Goal: Navigation & Orientation: Understand site structure

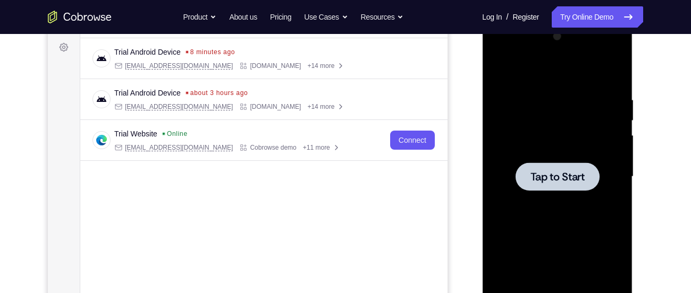
click at [542, 164] on div at bounding box center [557, 177] width 84 height 28
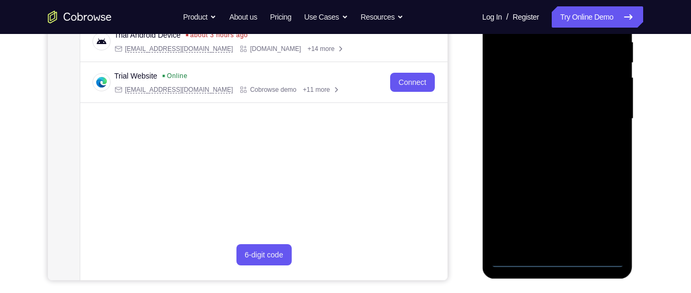
scroll to position [214, 0]
click at [555, 260] on div at bounding box center [557, 119] width 134 height 298
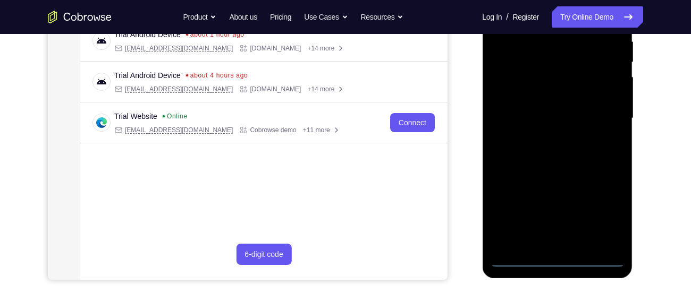
click at [603, 211] on div at bounding box center [557, 119] width 134 height 298
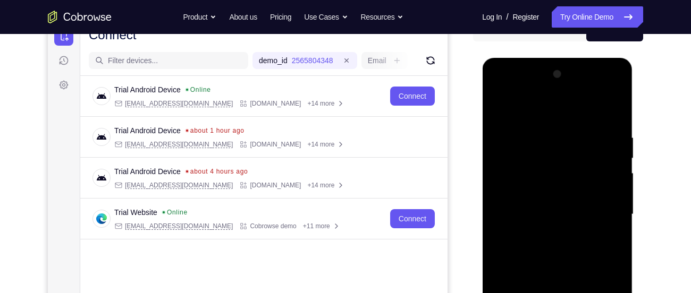
scroll to position [117, 0]
click at [536, 112] on div at bounding box center [557, 215] width 134 height 298
click at [532, 154] on div at bounding box center [557, 215] width 134 height 298
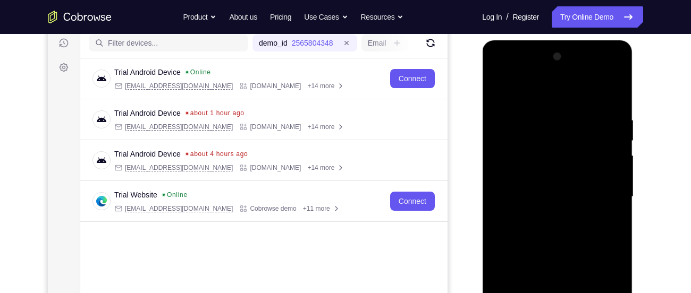
scroll to position [137, 0]
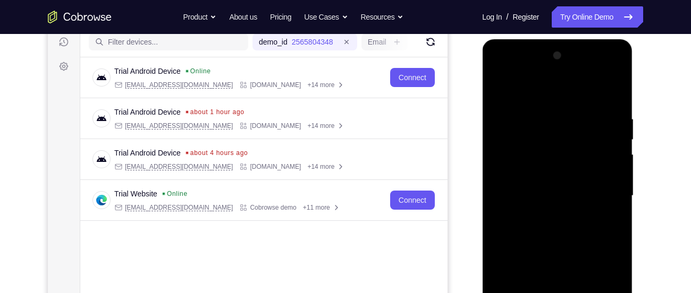
drag, startPoint x: 577, startPoint y: 220, endPoint x: 577, endPoint y: 125, distance: 95.1
click at [577, 125] on div at bounding box center [557, 196] width 134 height 298
drag, startPoint x: 554, startPoint y: 241, endPoint x: 564, endPoint y: 130, distance: 112.0
click at [564, 130] on div at bounding box center [557, 196] width 134 height 298
drag, startPoint x: 551, startPoint y: 221, endPoint x: 557, endPoint y: 132, distance: 89.0
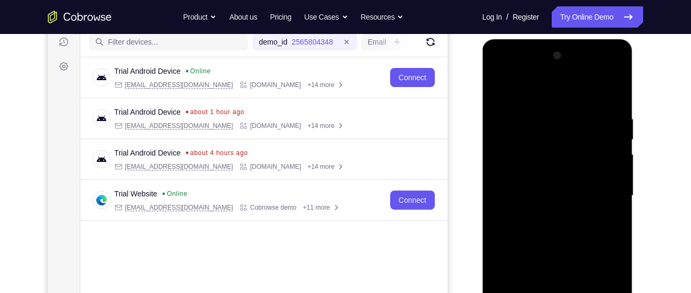
click at [557, 132] on div at bounding box center [557, 196] width 134 height 298
drag, startPoint x: 553, startPoint y: 131, endPoint x: 553, endPoint y: 228, distance: 97.3
click at [553, 228] on div at bounding box center [557, 196] width 134 height 298
click at [522, 139] on div at bounding box center [557, 196] width 134 height 298
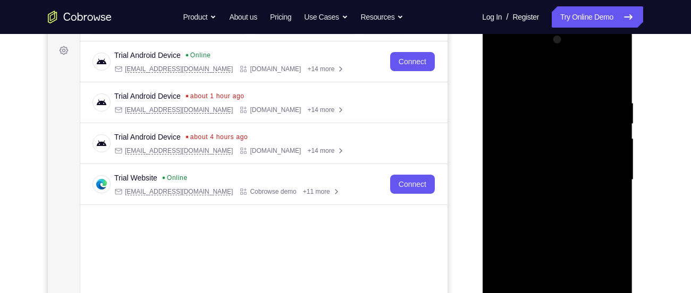
scroll to position [151, 0]
click at [523, 74] on div at bounding box center [557, 181] width 134 height 298
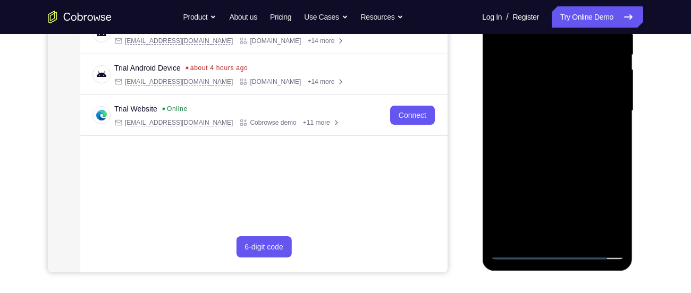
scroll to position [231, 0]
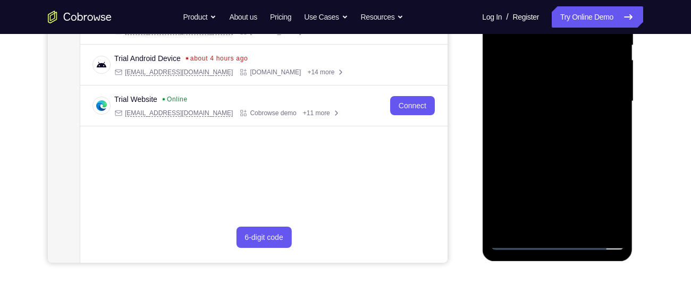
click at [558, 180] on div at bounding box center [557, 102] width 134 height 298
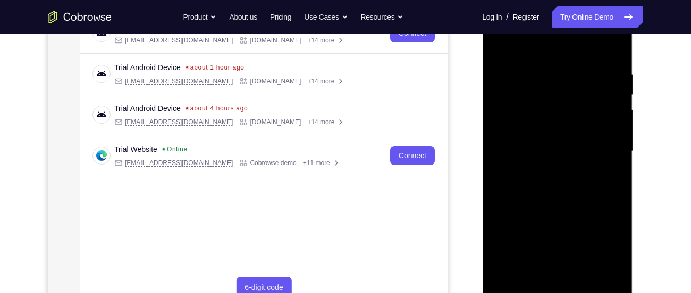
scroll to position [180, 0]
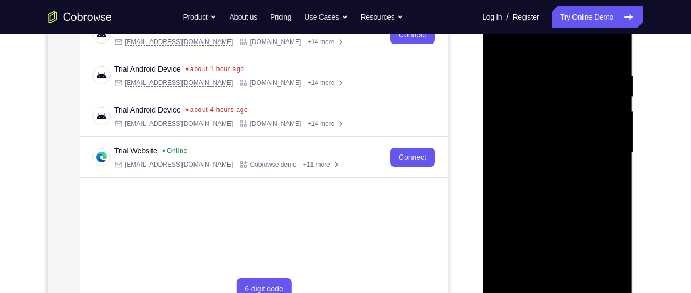
click at [537, 265] on div at bounding box center [557, 153] width 134 height 298
click at [581, 138] on div at bounding box center [557, 153] width 134 height 298
click at [528, 131] on div at bounding box center [557, 153] width 134 height 298
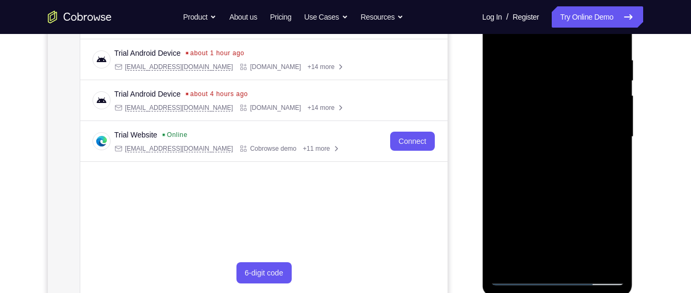
scroll to position [197, 0]
click at [578, 251] on div at bounding box center [557, 136] width 134 height 298
click at [586, 150] on div at bounding box center [557, 136] width 134 height 298
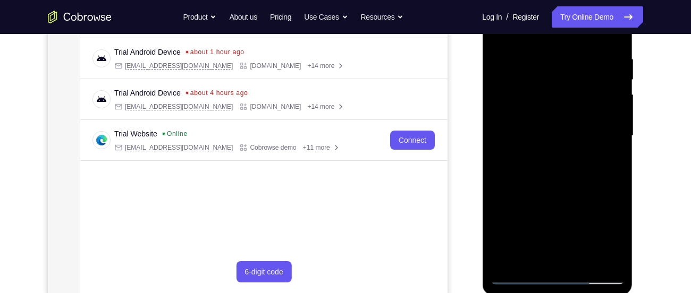
click at [576, 229] on div at bounding box center [557, 136] width 134 height 298
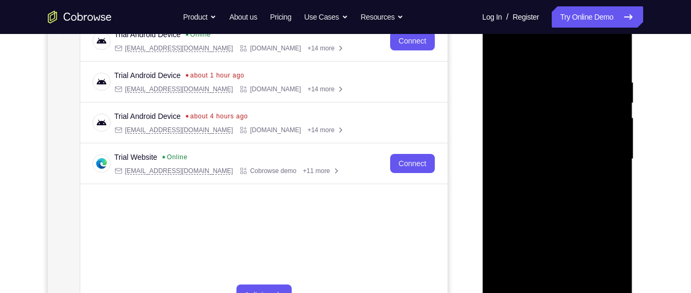
scroll to position [173, 0]
click at [537, 111] on div at bounding box center [557, 160] width 134 height 298
click at [568, 140] on div at bounding box center [557, 160] width 134 height 298
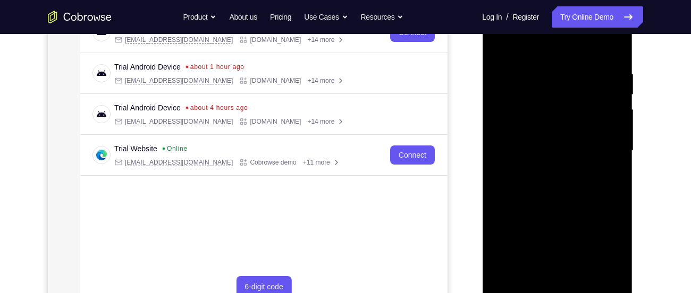
click at [546, 193] on div at bounding box center [557, 151] width 134 height 298
click at [567, 188] on div at bounding box center [557, 151] width 134 height 298
click at [614, 196] on div at bounding box center [557, 151] width 134 height 298
click at [541, 118] on div at bounding box center [557, 151] width 134 height 298
click at [602, 168] on div at bounding box center [557, 151] width 134 height 298
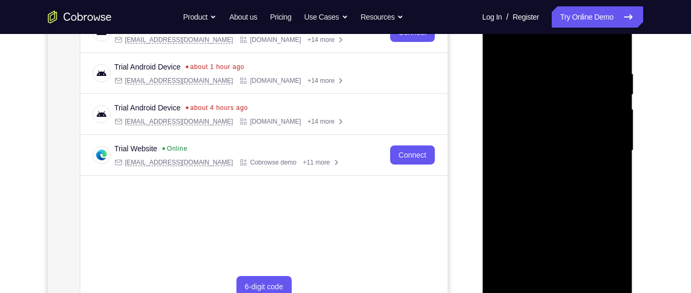
click at [577, 195] on div at bounding box center [557, 151] width 134 height 298
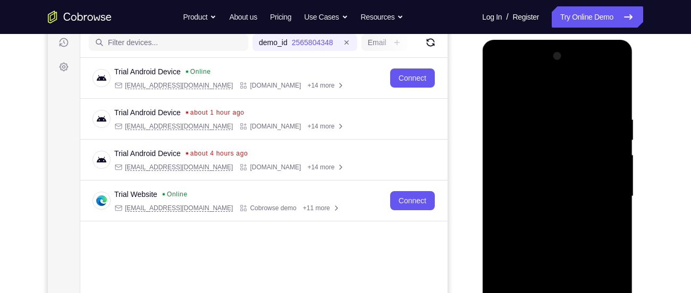
scroll to position [136, 0]
drag, startPoint x: 572, startPoint y: 240, endPoint x: 570, endPoint y: 114, distance: 126.0
click at [570, 114] on div at bounding box center [557, 197] width 134 height 298
drag, startPoint x: 551, startPoint y: 234, endPoint x: 554, endPoint y: 89, distance: 144.6
click at [554, 89] on div at bounding box center [557, 197] width 134 height 298
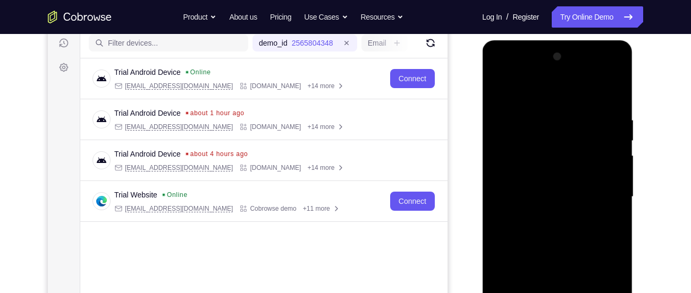
drag, startPoint x: 535, startPoint y: 235, endPoint x: 543, endPoint y: 129, distance: 107.1
click at [543, 129] on div at bounding box center [557, 197] width 134 height 298
drag, startPoint x: 560, startPoint y: 134, endPoint x: 560, endPoint y: 199, distance: 65.4
click at [560, 199] on div at bounding box center [557, 197] width 134 height 298
drag, startPoint x: 568, startPoint y: 125, endPoint x: 559, endPoint y: 295, distance: 169.8
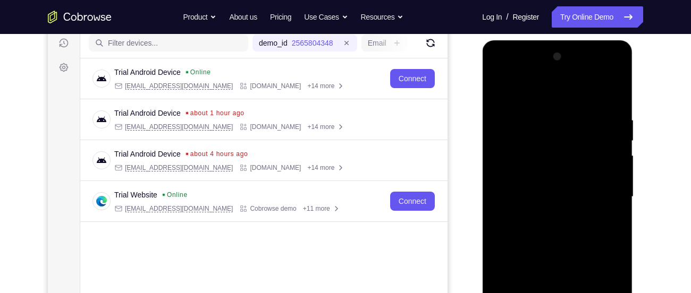
click at [559, 293] on div at bounding box center [557, 197] width 134 height 298
click at [608, 136] on div at bounding box center [557, 197] width 134 height 298
drag, startPoint x: 553, startPoint y: 244, endPoint x: 559, endPoint y: 165, distance: 79.4
click at [559, 165] on div at bounding box center [557, 197] width 134 height 298
click at [512, 234] on div at bounding box center [557, 197] width 134 height 298
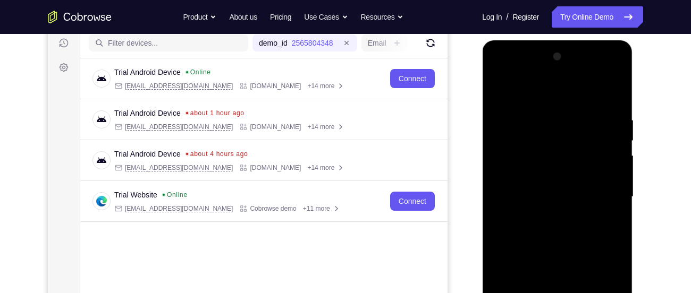
click at [581, 97] on div at bounding box center [557, 197] width 134 height 298
click at [543, 237] on div at bounding box center [557, 197] width 134 height 298
click at [584, 137] on div at bounding box center [557, 197] width 134 height 298
click at [594, 238] on div at bounding box center [557, 197] width 134 height 298
click at [544, 180] on div at bounding box center [557, 197] width 134 height 298
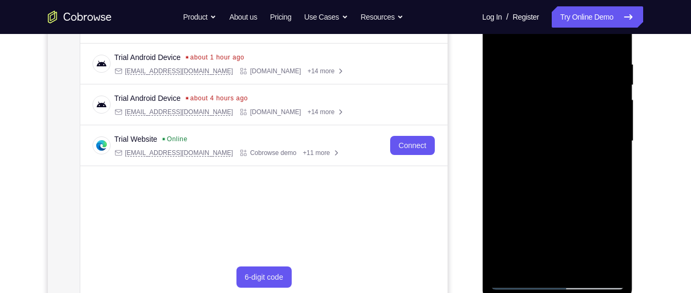
scroll to position [192, 0]
click at [557, 199] on div at bounding box center [557, 141] width 134 height 298
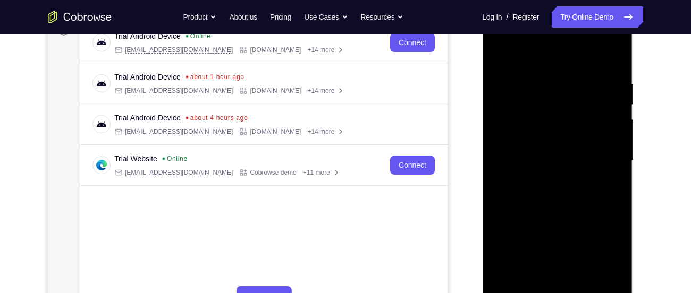
click at [496, 207] on div at bounding box center [557, 161] width 134 height 298
click at [533, 205] on div at bounding box center [557, 161] width 134 height 298
click at [528, 265] on div at bounding box center [557, 161] width 134 height 298
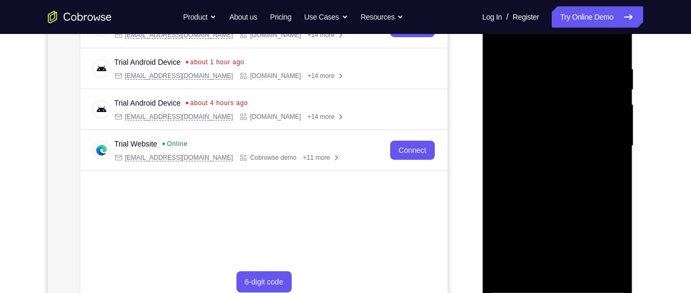
click at [613, 264] on div at bounding box center [557, 146] width 134 height 298
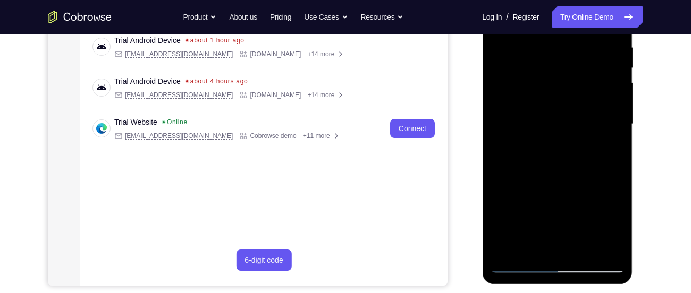
scroll to position [209, 0]
drag, startPoint x: 599, startPoint y: 134, endPoint x: 601, endPoint y: 69, distance: 65.4
click at [601, 69] on div at bounding box center [557, 124] width 134 height 298
drag, startPoint x: 566, startPoint y: 146, endPoint x: 575, endPoint y: 102, distance: 44.9
click at [575, 102] on div at bounding box center [557, 124] width 134 height 298
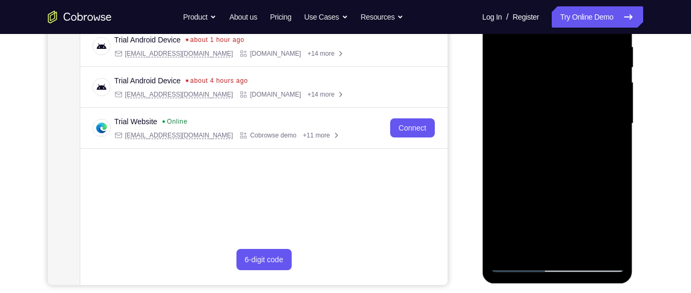
click at [566, 121] on div at bounding box center [557, 124] width 134 height 298
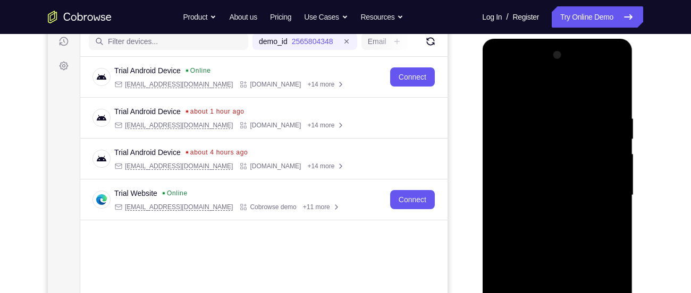
scroll to position [136, 0]
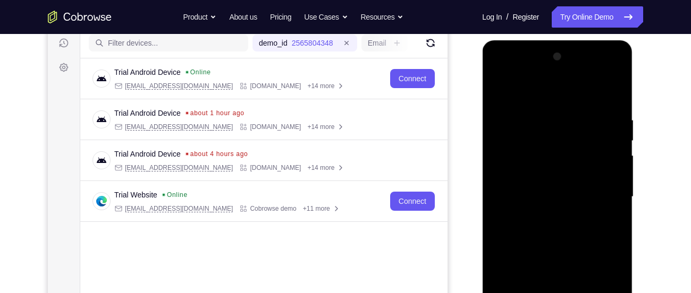
click at [497, 73] on div at bounding box center [557, 197] width 134 height 298
click at [545, 136] on div at bounding box center [557, 197] width 134 height 298
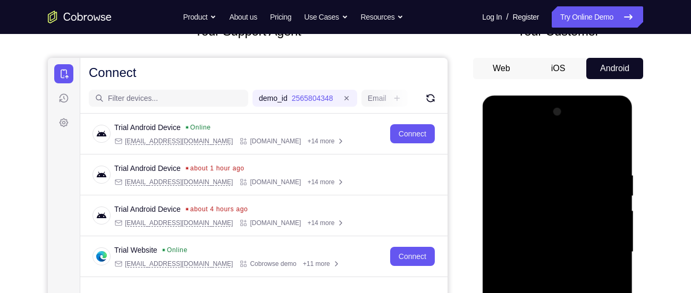
scroll to position [79, 0]
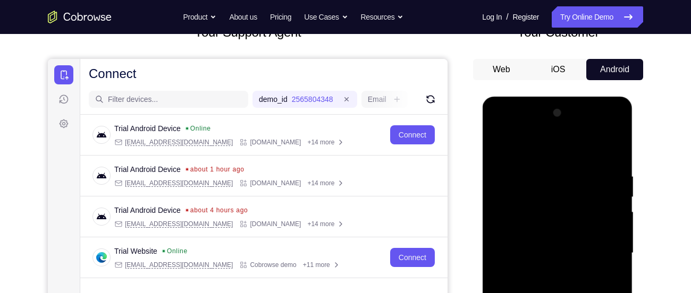
click at [556, 164] on div at bounding box center [557, 254] width 134 height 298
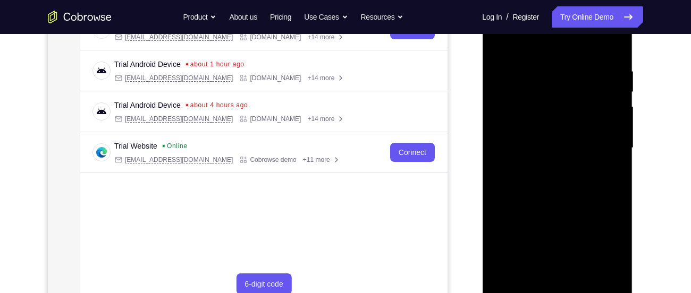
scroll to position [183, 0]
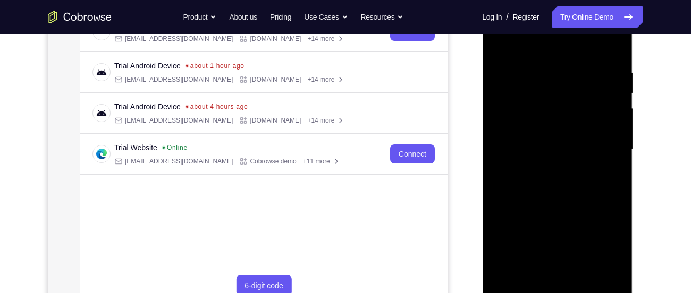
drag, startPoint x: 552, startPoint y: 168, endPoint x: 552, endPoint y: 155, distance: 13.3
click at [552, 155] on div at bounding box center [557, 150] width 134 height 298
click at [559, 83] on div at bounding box center [557, 150] width 134 height 298
drag, startPoint x: 535, startPoint y: 203, endPoint x: 549, endPoint y: 73, distance: 131.0
click at [549, 73] on div at bounding box center [557, 150] width 134 height 298
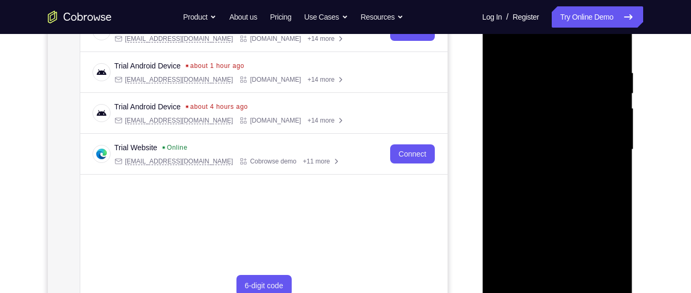
drag, startPoint x: 534, startPoint y: 186, endPoint x: 560, endPoint y: 58, distance: 130.6
click at [560, 58] on div at bounding box center [557, 150] width 134 height 298
drag, startPoint x: 555, startPoint y: 95, endPoint x: 551, endPoint y: 172, distance: 76.7
click at [551, 172] on div at bounding box center [557, 150] width 134 height 298
drag, startPoint x: 548, startPoint y: 186, endPoint x: 562, endPoint y: 75, distance: 111.5
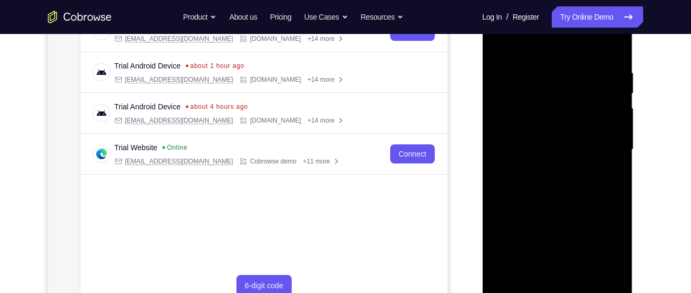
click at [562, 75] on div at bounding box center [557, 150] width 134 height 298
drag, startPoint x: 549, startPoint y: 180, endPoint x: 563, endPoint y: 44, distance: 136.8
click at [563, 44] on div at bounding box center [557, 150] width 134 height 298
drag, startPoint x: 545, startPoint y: 180, endPoint x: 555, endPoint y: 63, distance: 117.3
click at [555, 63] on div at bounding box center [557, 150] width 134 height 298
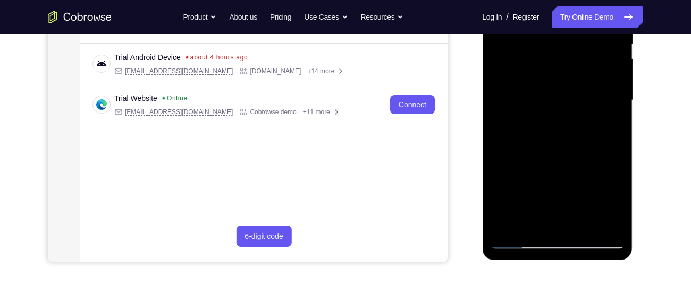
scroll to position [233, 0]
click at [521, 241] on div at bounding box center [557, 100] width 134 height 298
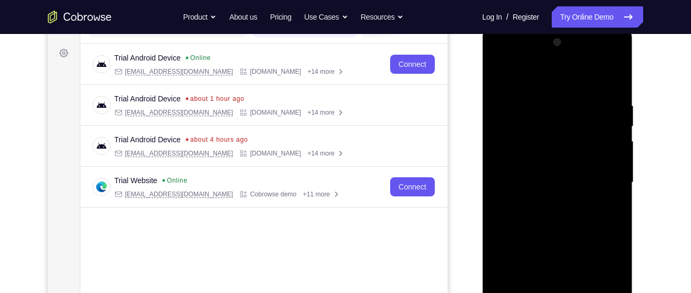
scroll to position [148, 0]
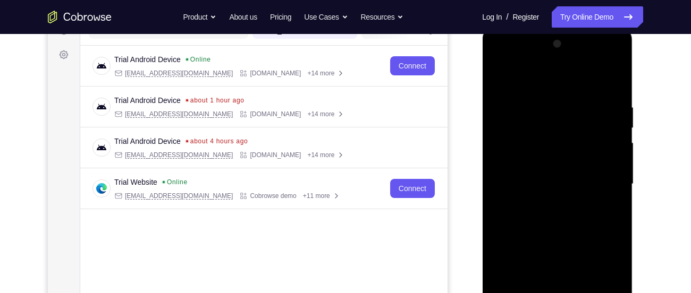
click at [544, 90] on div at bounding box center [557, 185] width 134 height 298
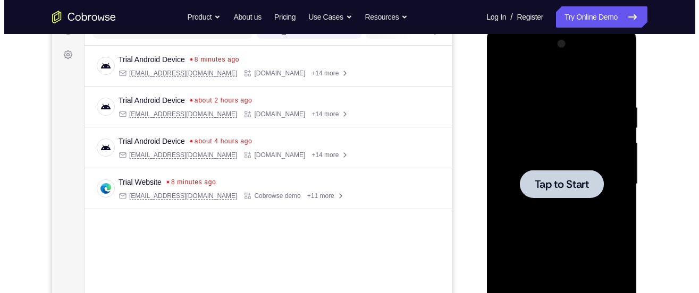
scroll to position [0, 0]
